Goal: Navigation & Orientation: Understand site structure

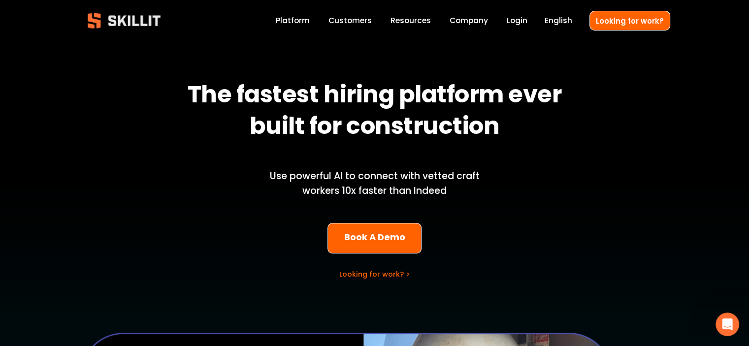
click at [294, 23] on link "Platform" at bounding box center [293, 20] width 34 height 13
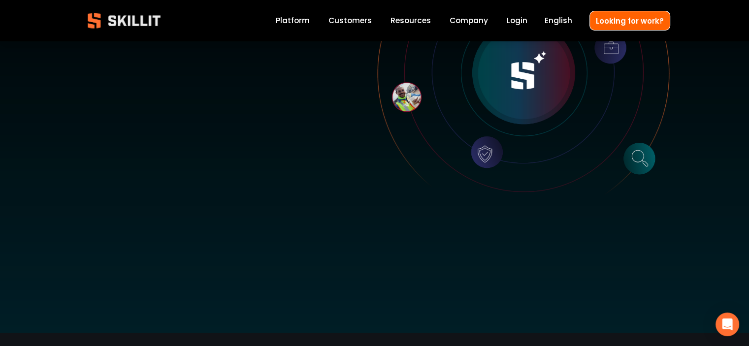
scroll to position [49, 0]
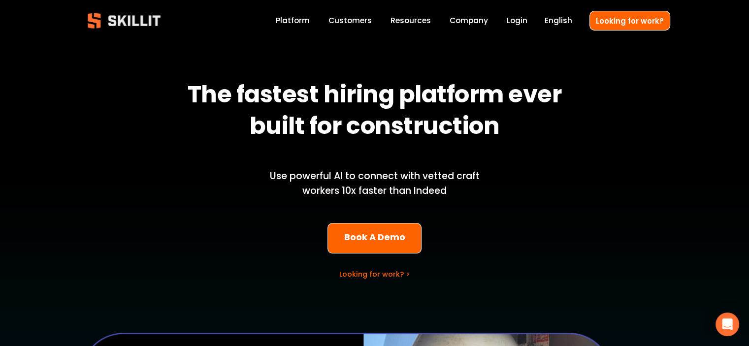
click at [347, 22] on link "Customers" at bounding box center [349, 20] width 43 height 13
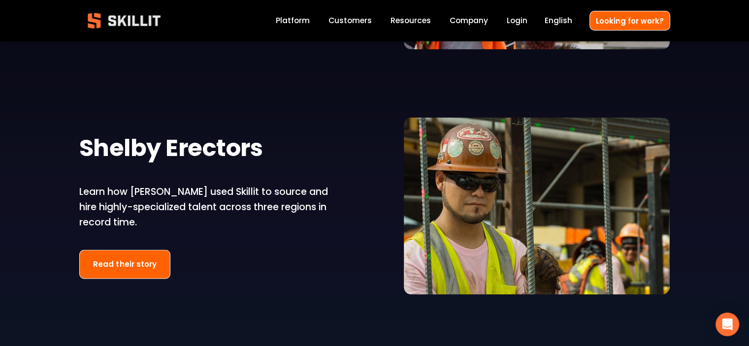
scroll to position [1625, 0]
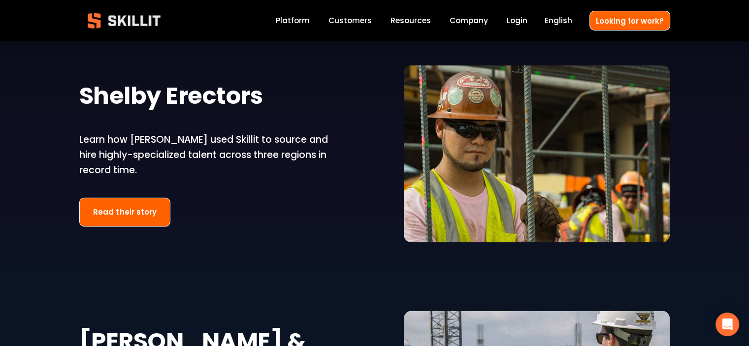
click at [471, 20] on link "Company" at bounding box center [469, 20] width 38 height 13
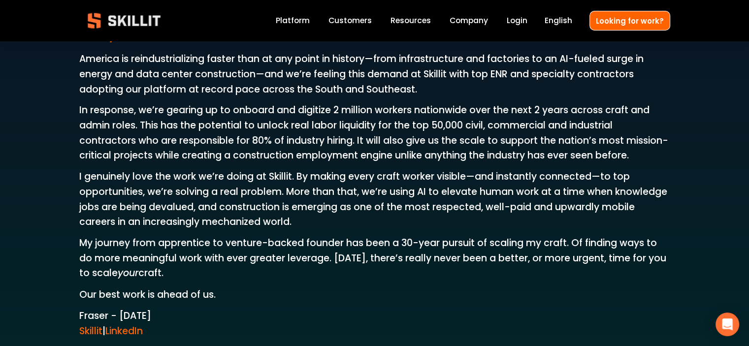
scroll to position [1625, 0]
